Goal: Information Seeking & Learning: Learn about a topic

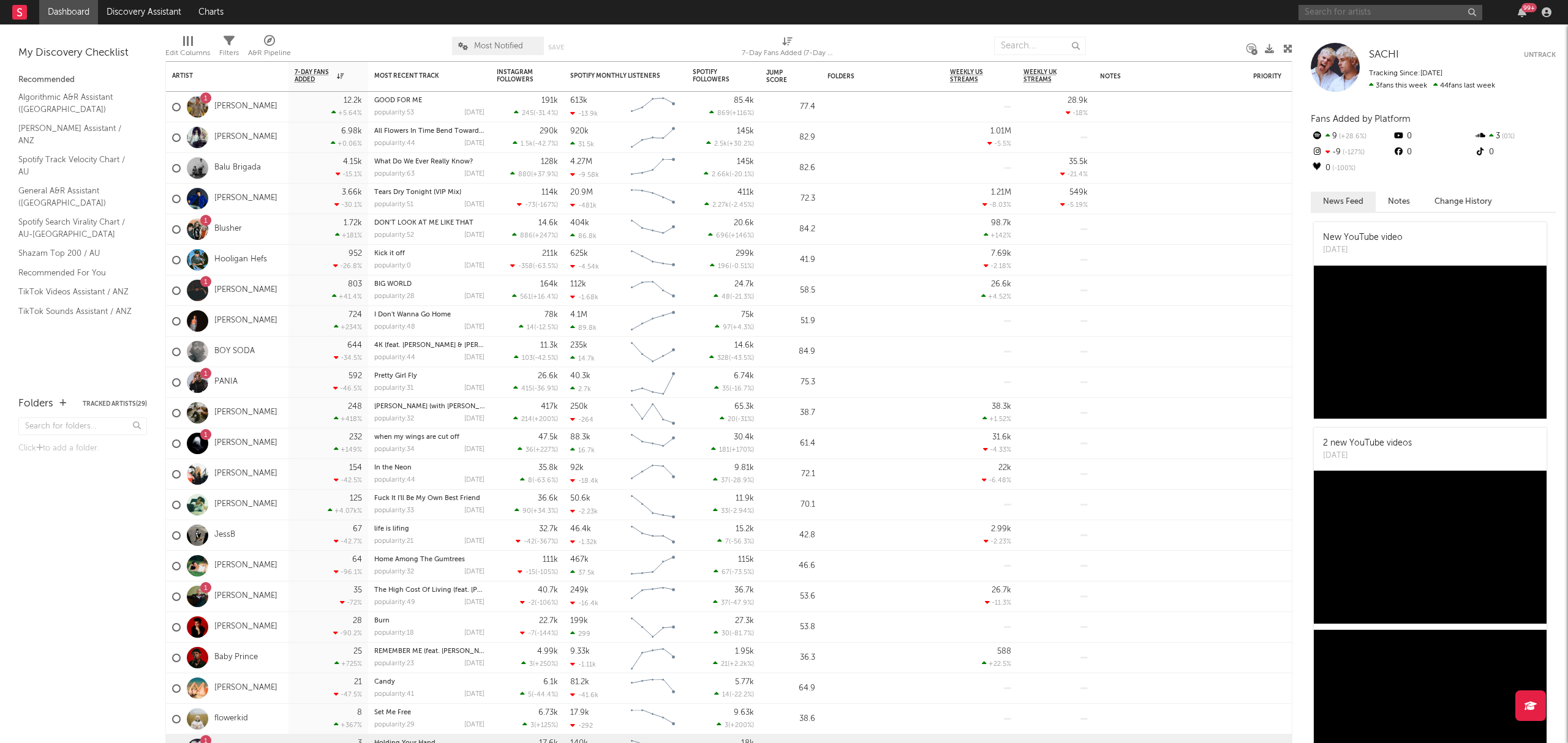
click at [1336, 10] on input "text" at bounding box center [1390, 13] width 183 height 15
type input "midnight til morning"
click at [1412, 46] on icon at bounding box center [1415, 47] width 7 height 7
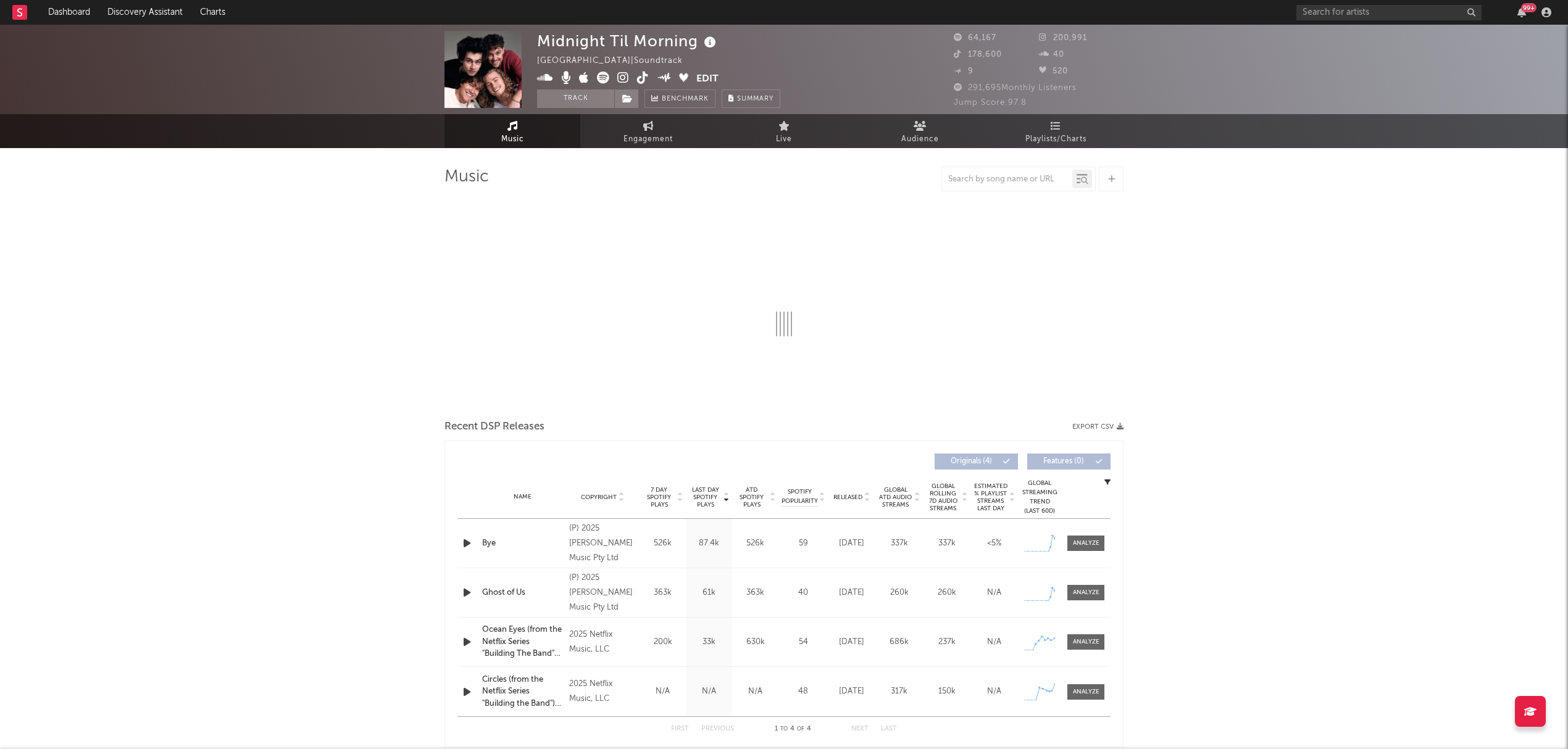
select select "1w"
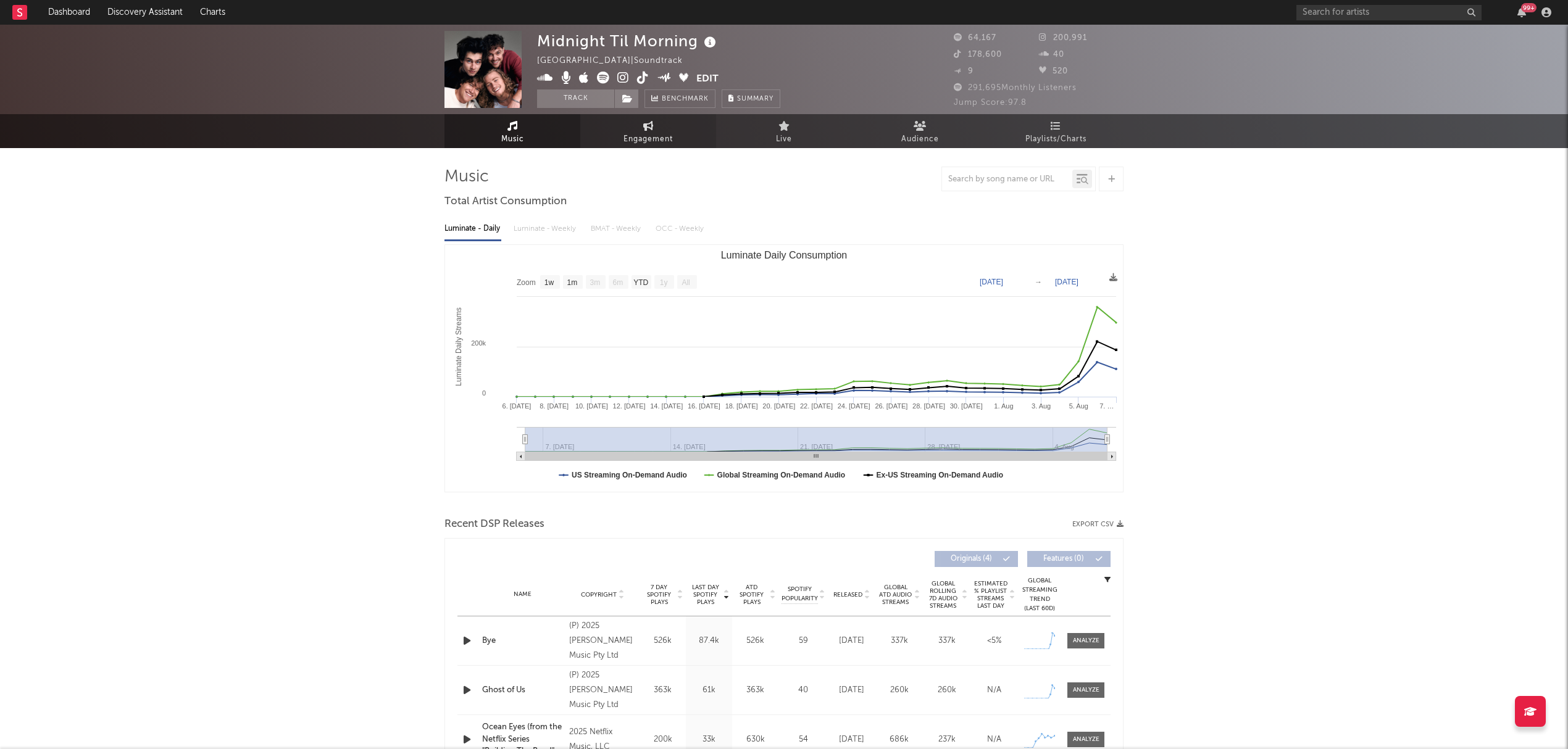
click at [642, 132] on span "Engagement" at bounding box center [648, 140] width 50 height 15
select select "1w"
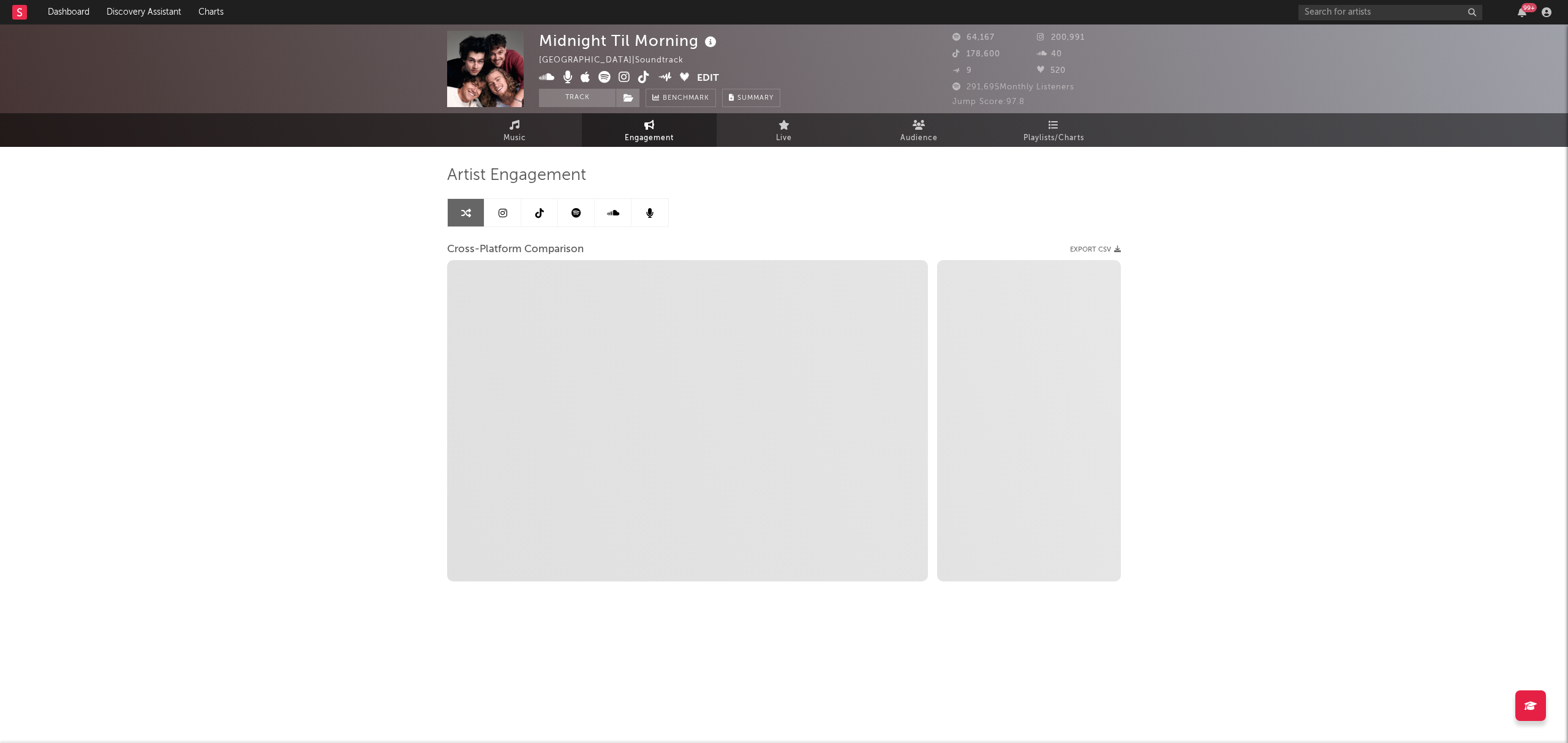
select select "1m"
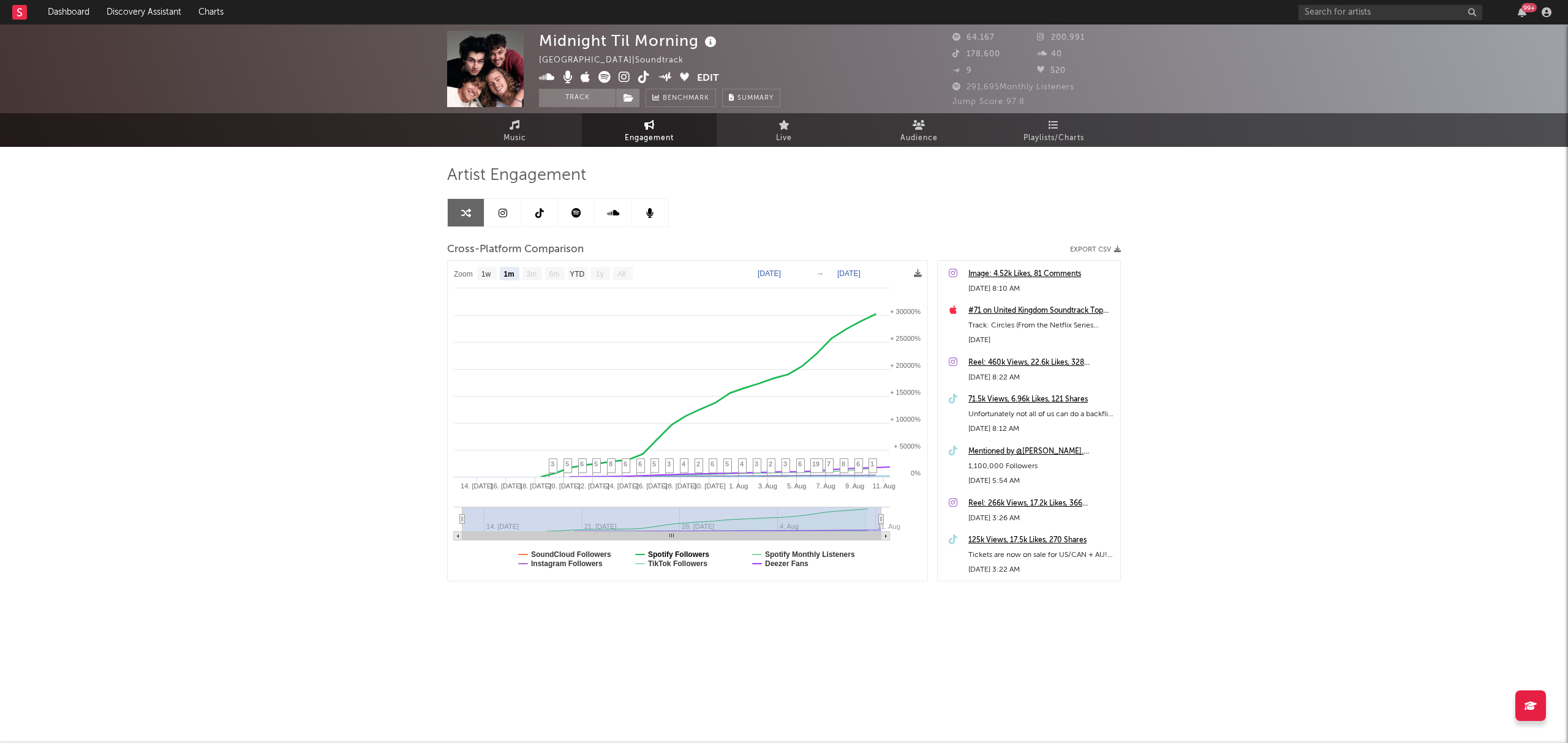
click at [688, 552] on text "Spotify Followers" at bounding box center [679, 554] width 61 height 9
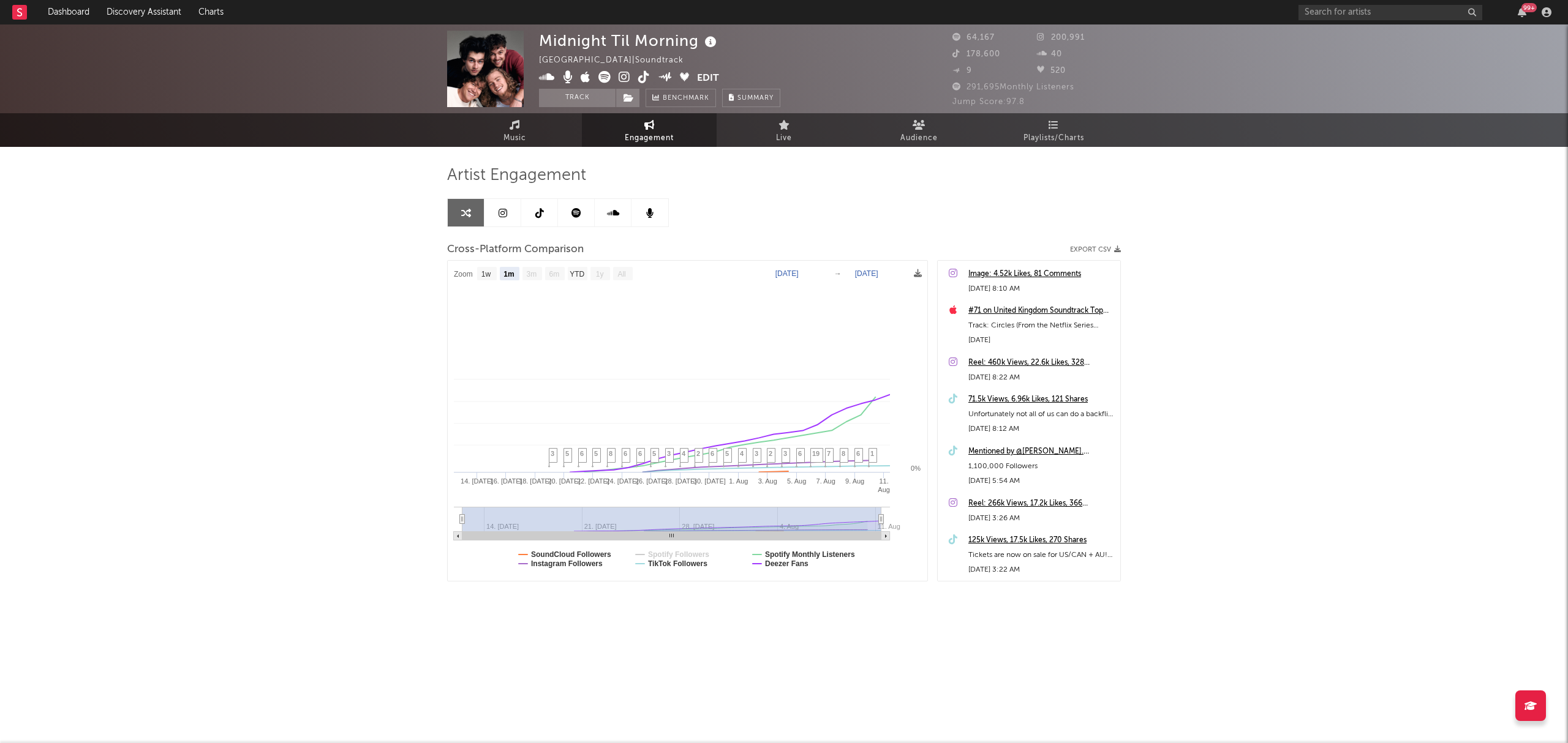
select select "1m"
click at [688, 552] on text "Spotify Followers" at bounding box center [679, 554] width 61 height 9
select select "1m"
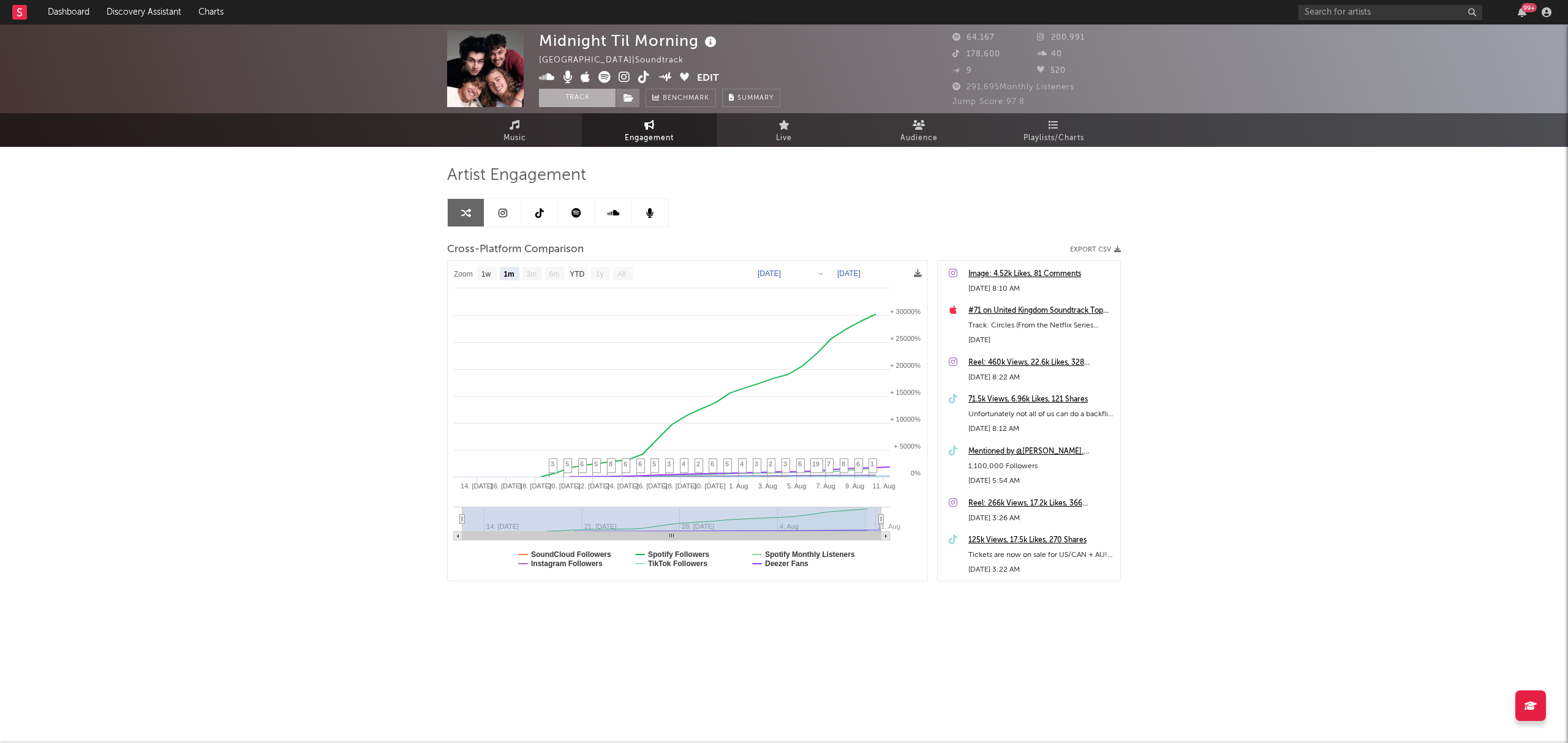
click at [583, 100] on button "Track" at bounding box center [578, 98] width 77 height 18
select select "1w"
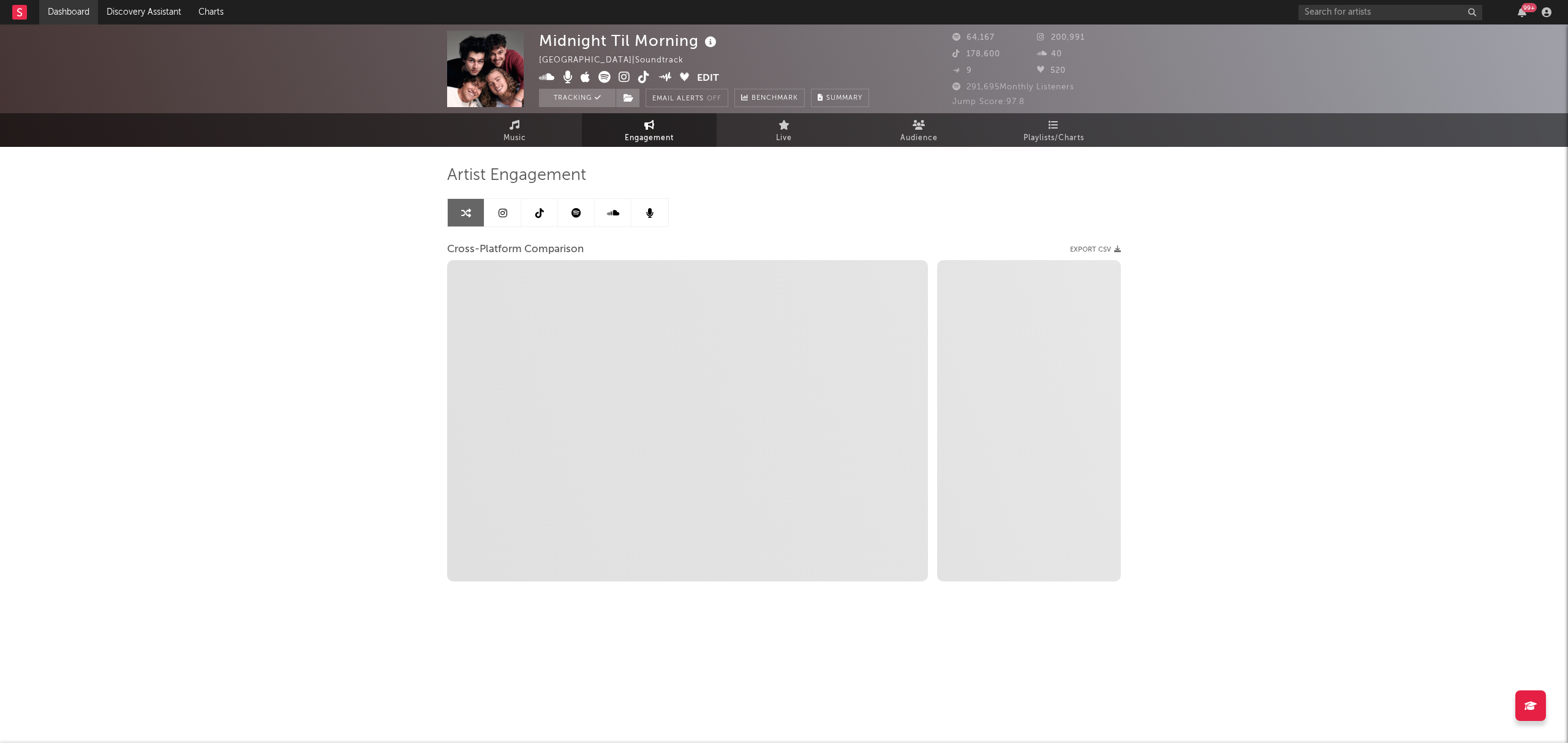
click at [71, 15] on link "Dashboard" at bounding box center [69, 12] width 59 height 24
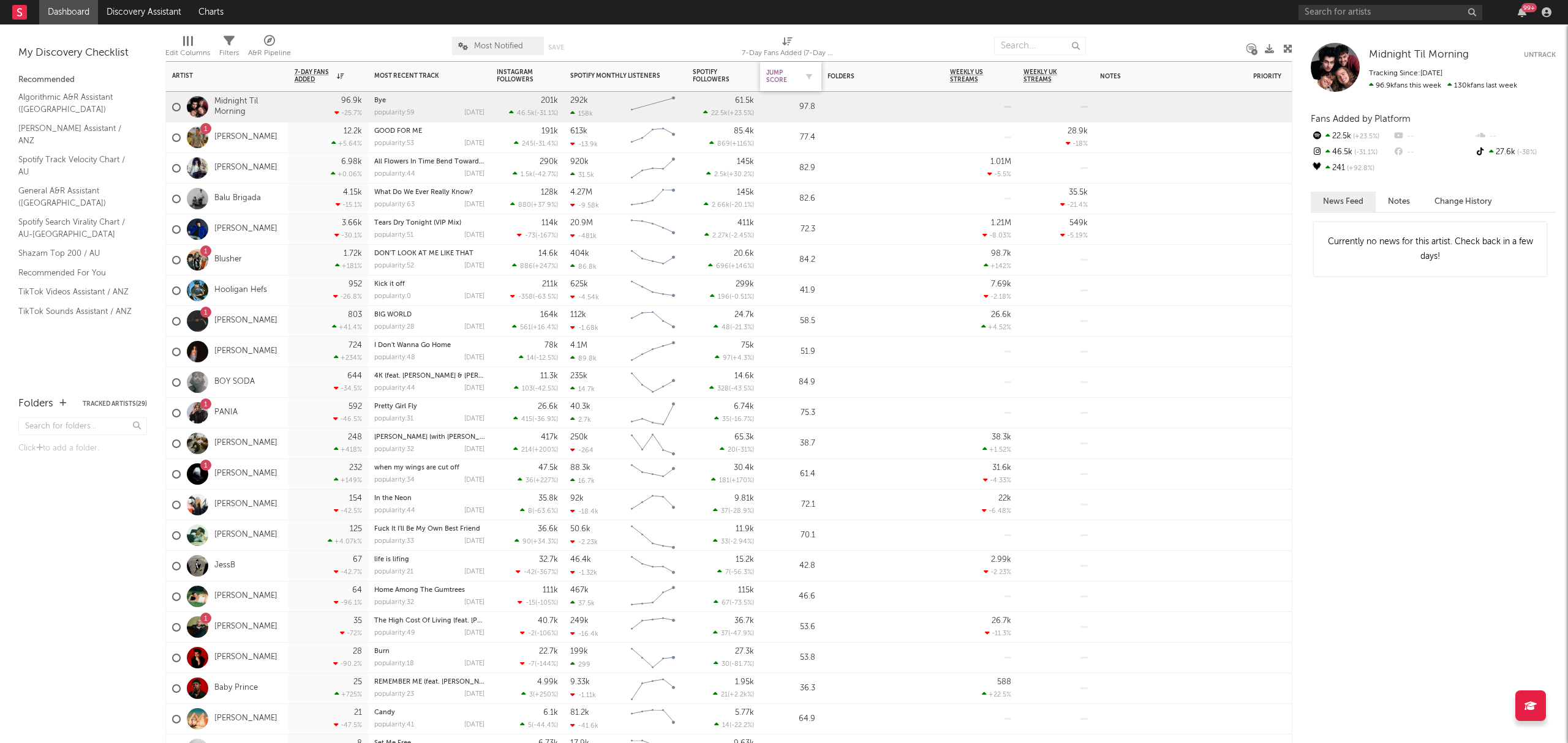
click at [787, 82] on div "Jump Score" at bounding box center [782, 77] width 31 height 15
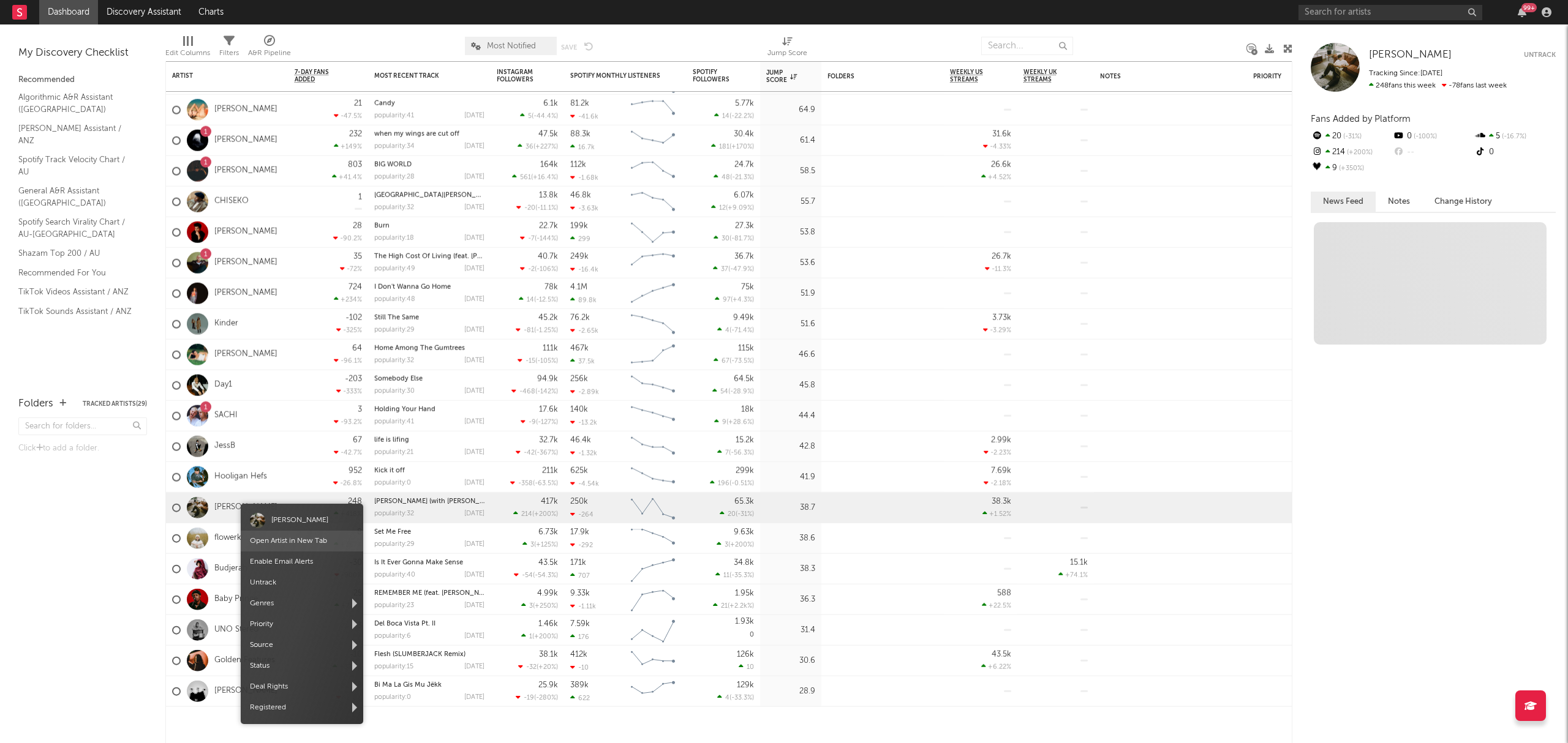
click at [290, 543] on link "Open Artist in New Tab" at bounding box center [288, 541] width 77 height 7
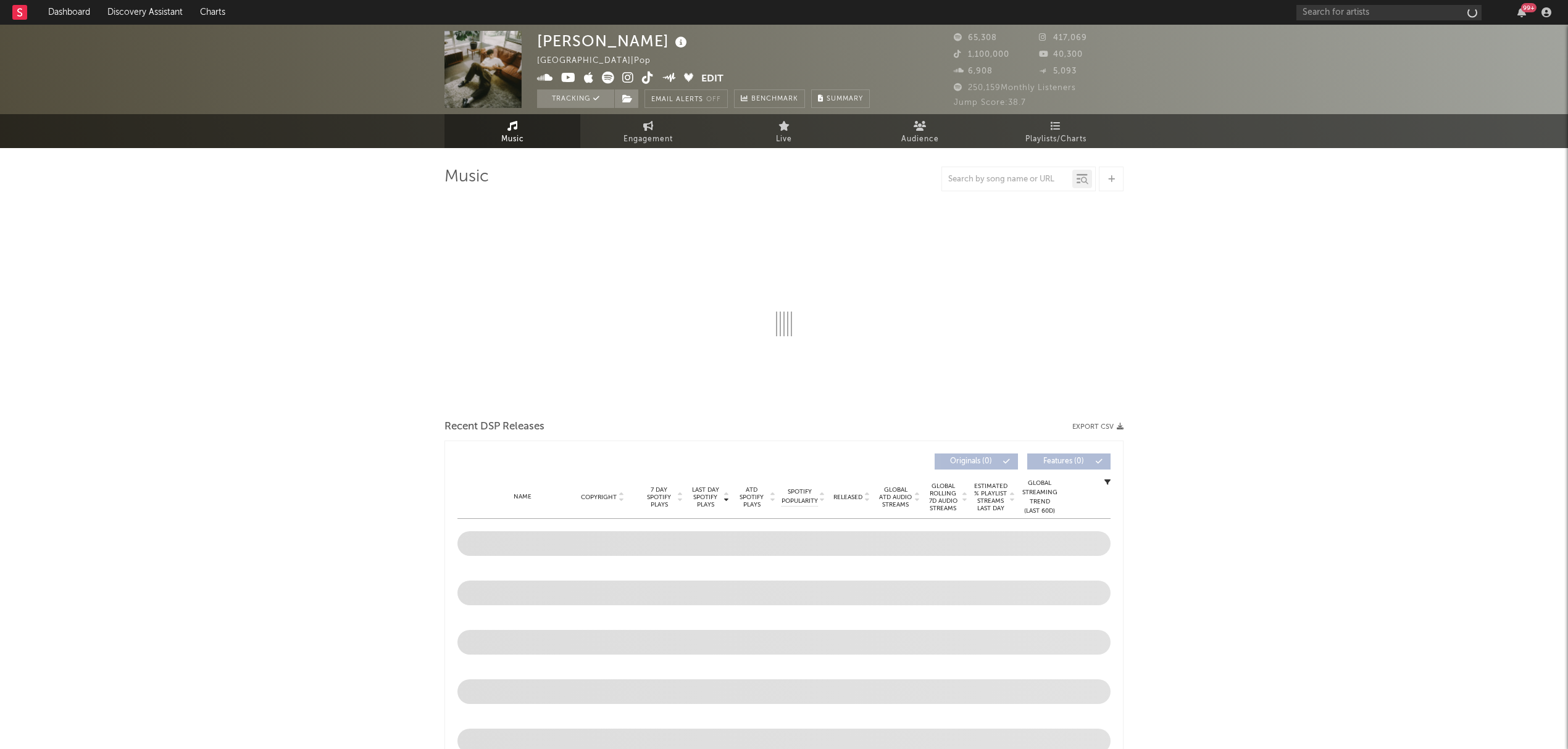
select select "6m"
